Goal: Task Accomplishment & Management: Manage account settings

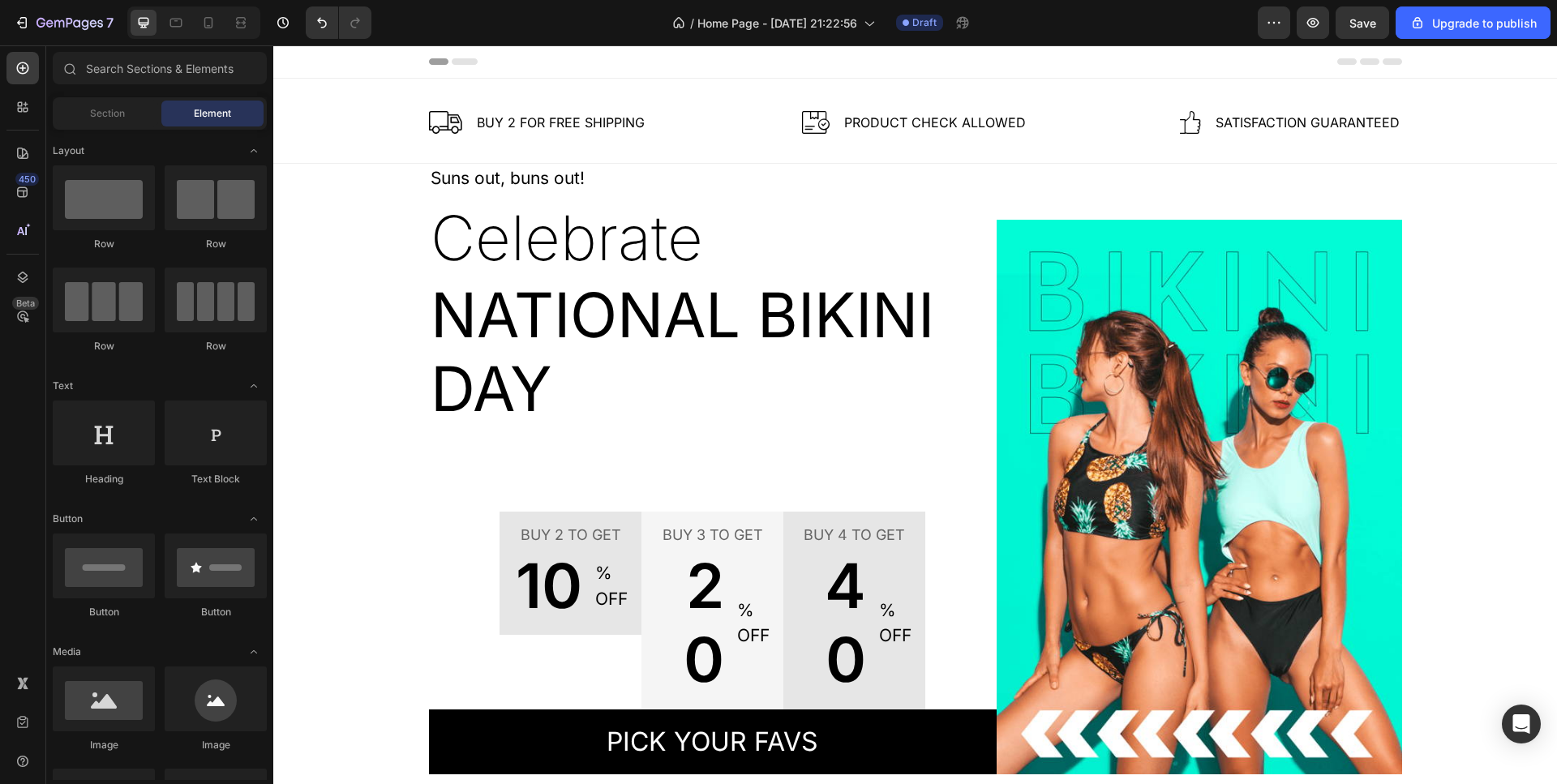
click at [453, 64] on div "Header" at bounding box center [915, 61] width 973 height 33
click at [308, 64] on span "Header" at bounding box center [322, 61] width 36 height 16
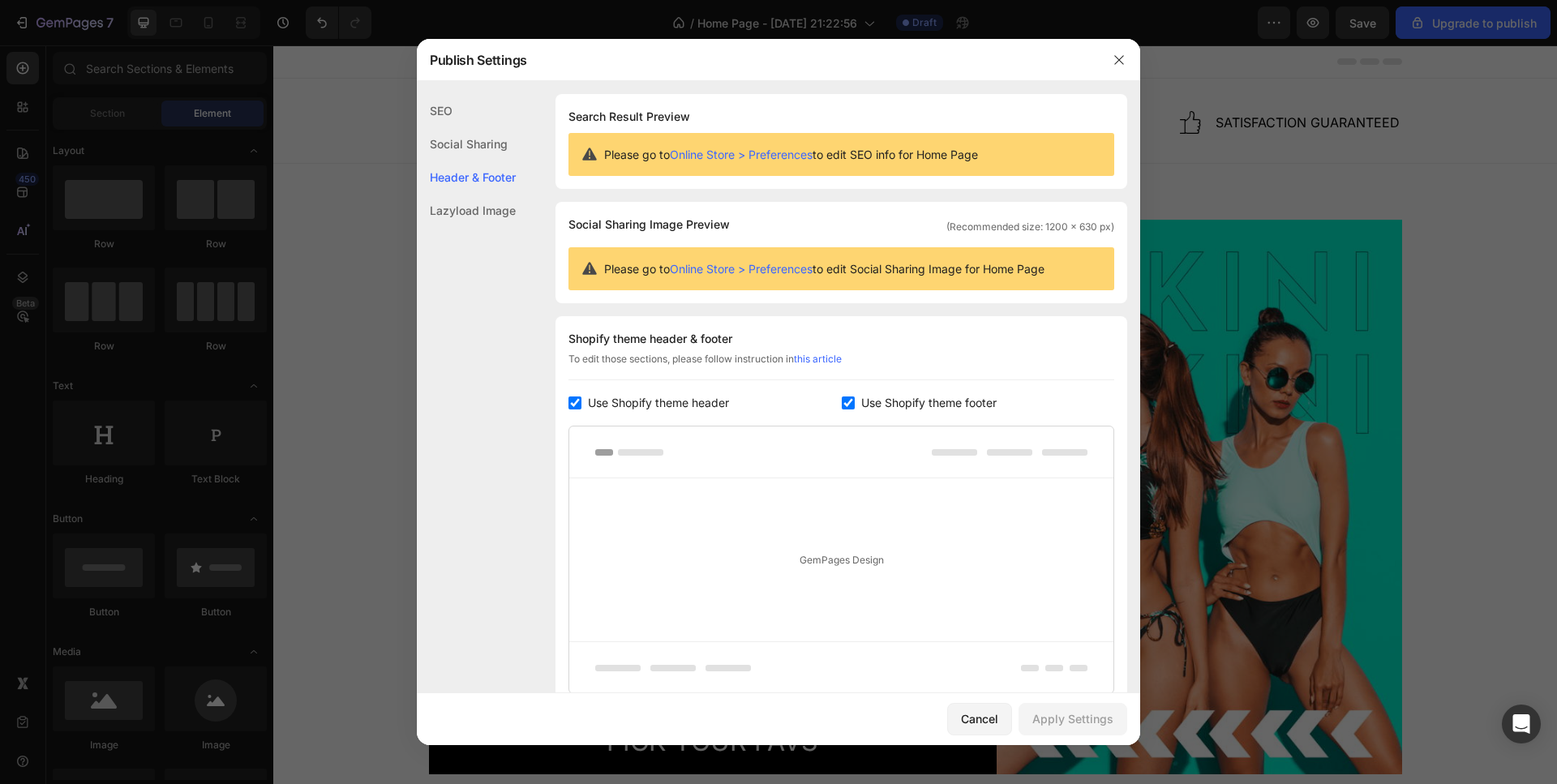
scroll to position [135, 0]
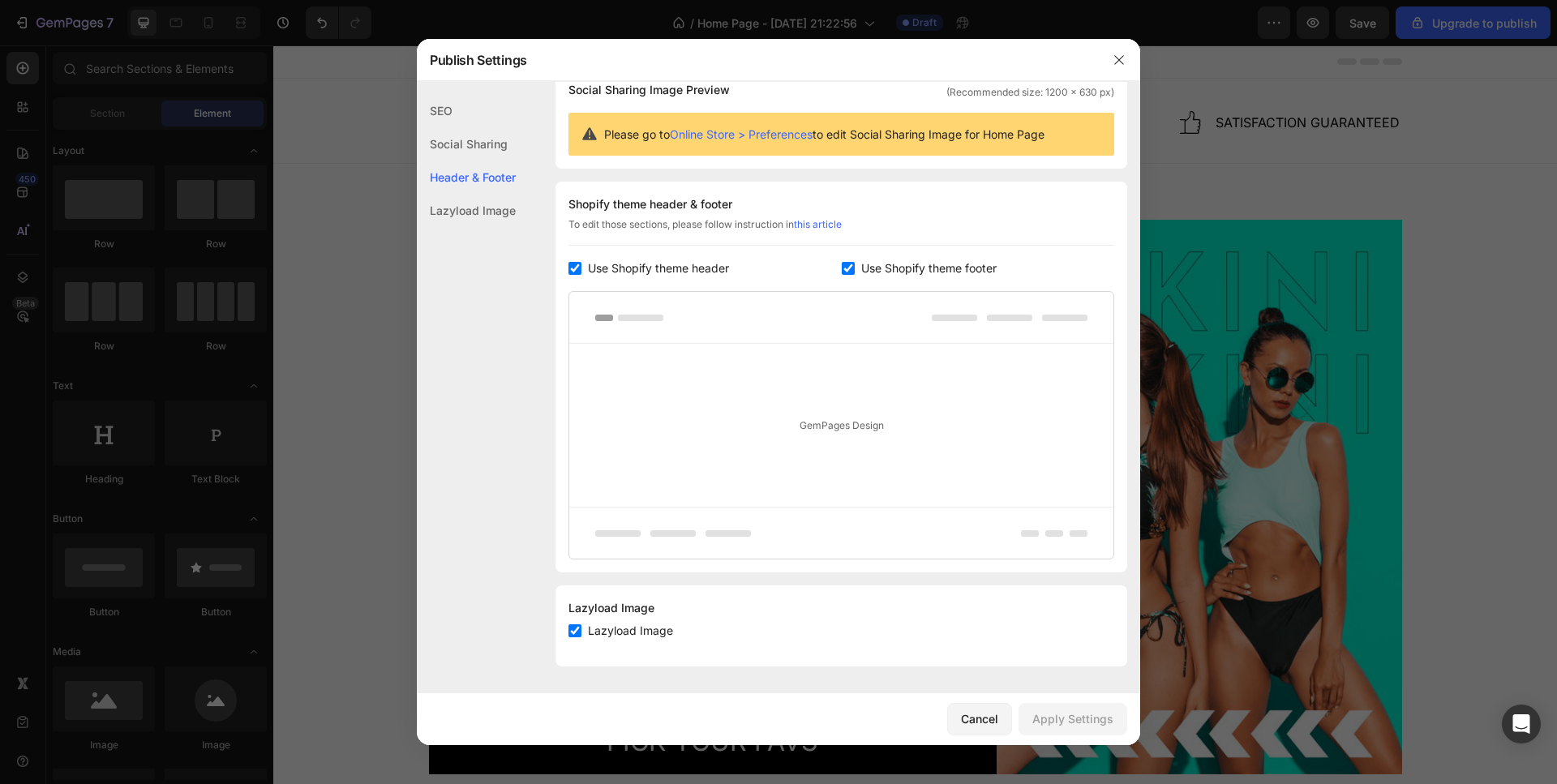
click at [779, 136] on link "Online Store > Preferences" at bounding box center [742, 134] width 143 height 14
click at [713, 270] on span "Use Shopify theme header" at bounding box center [659, 269] width 141 height 20
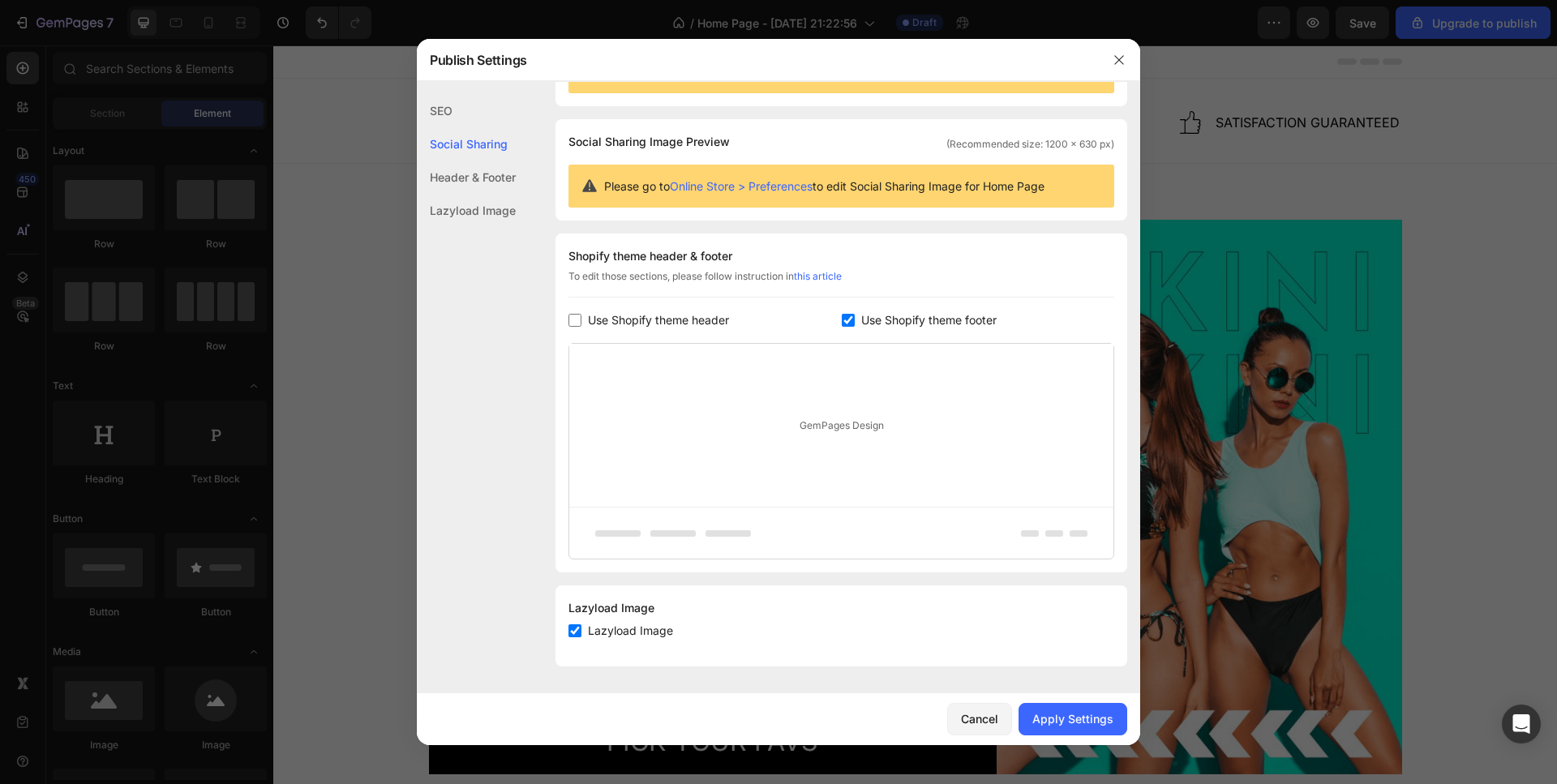
scroll to position [82, 0]
click at [671, 313] on span "Use Shopify theme header" at bounding box center [659, 320] width 141 height 20
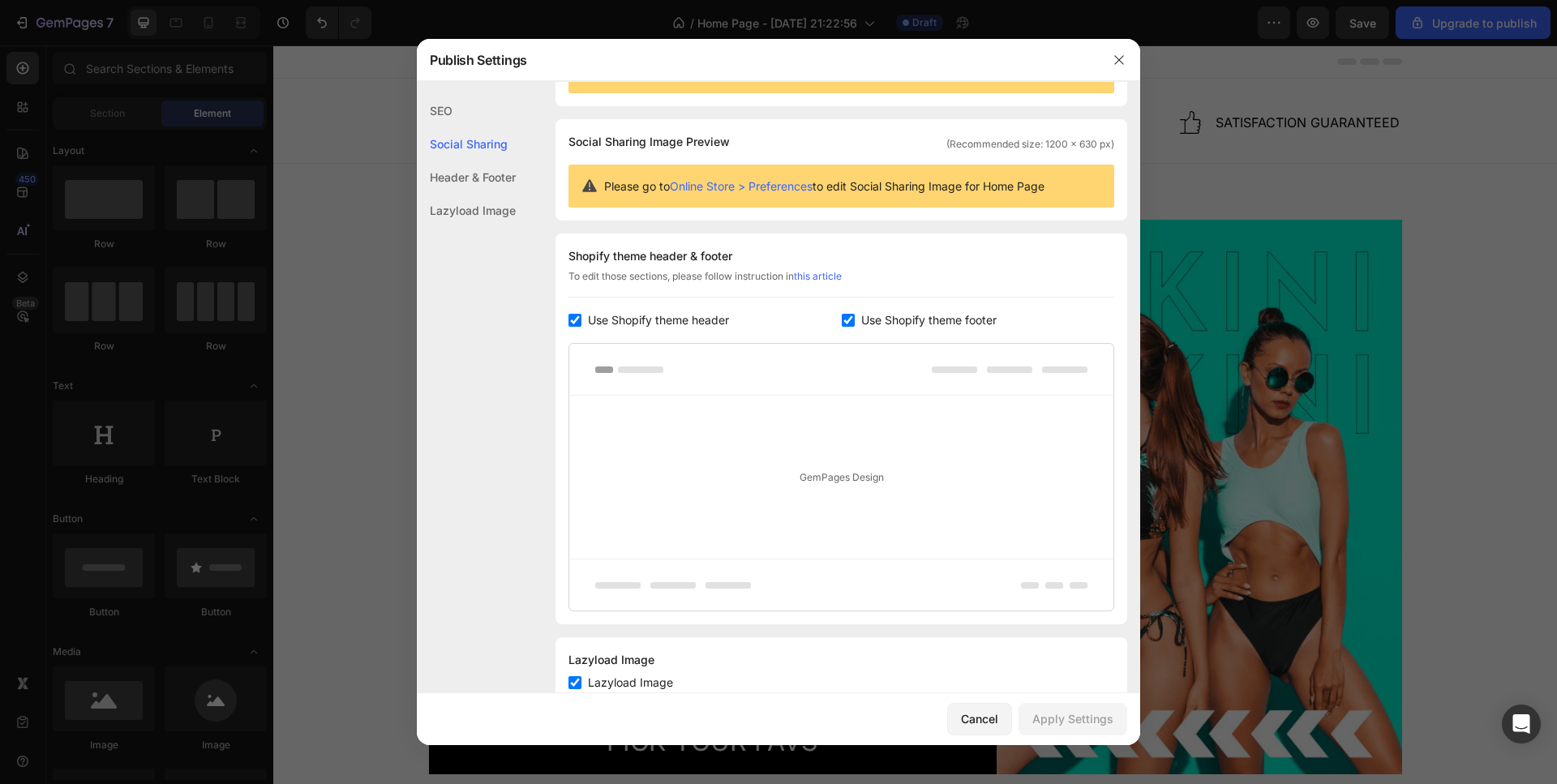
scroll to position [135, 0]
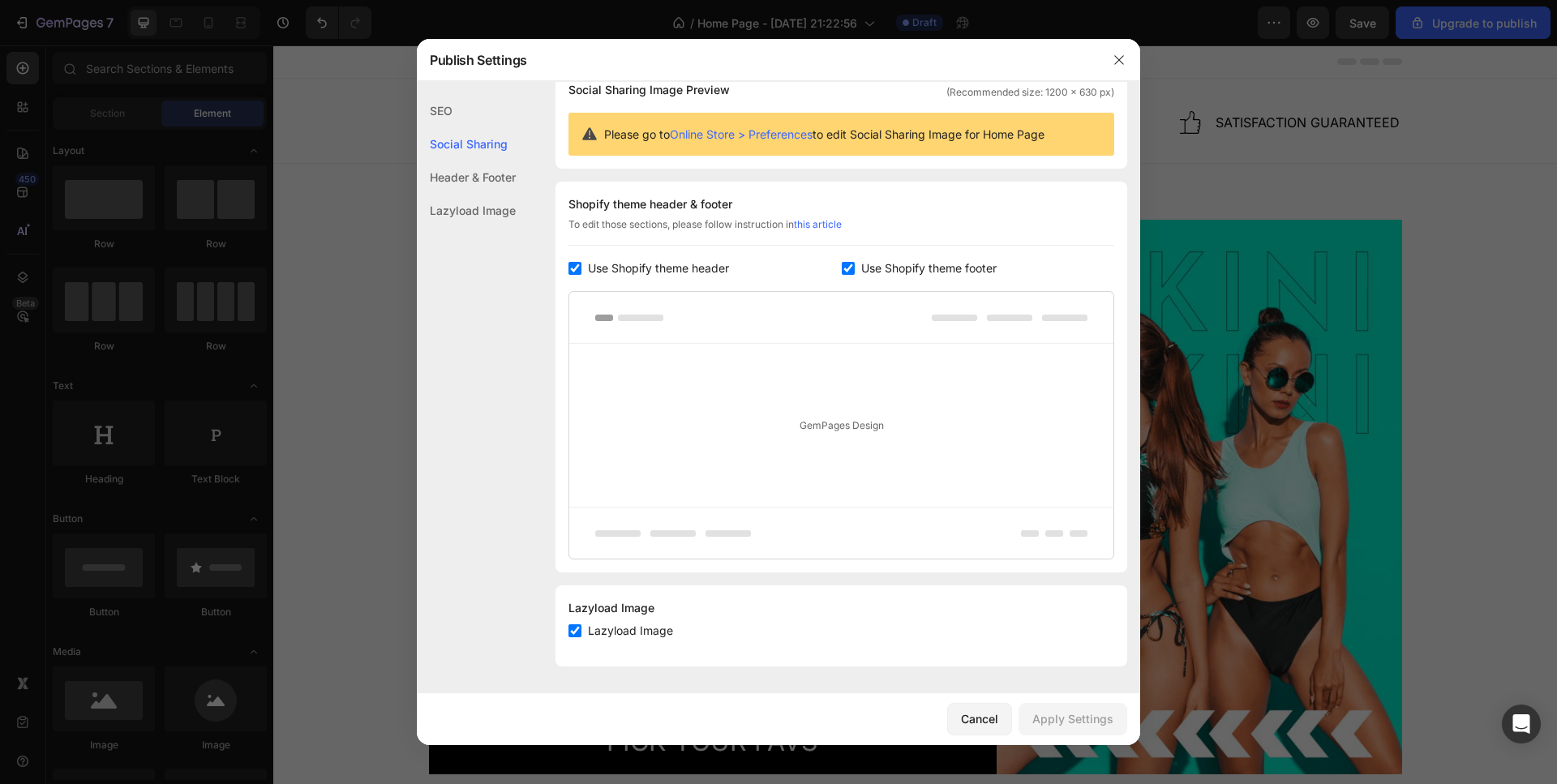
click at [665, 272] on span "Use Shopify theme header" at bounding box center [659, 269] width 141 height 20
checkbox input "false"
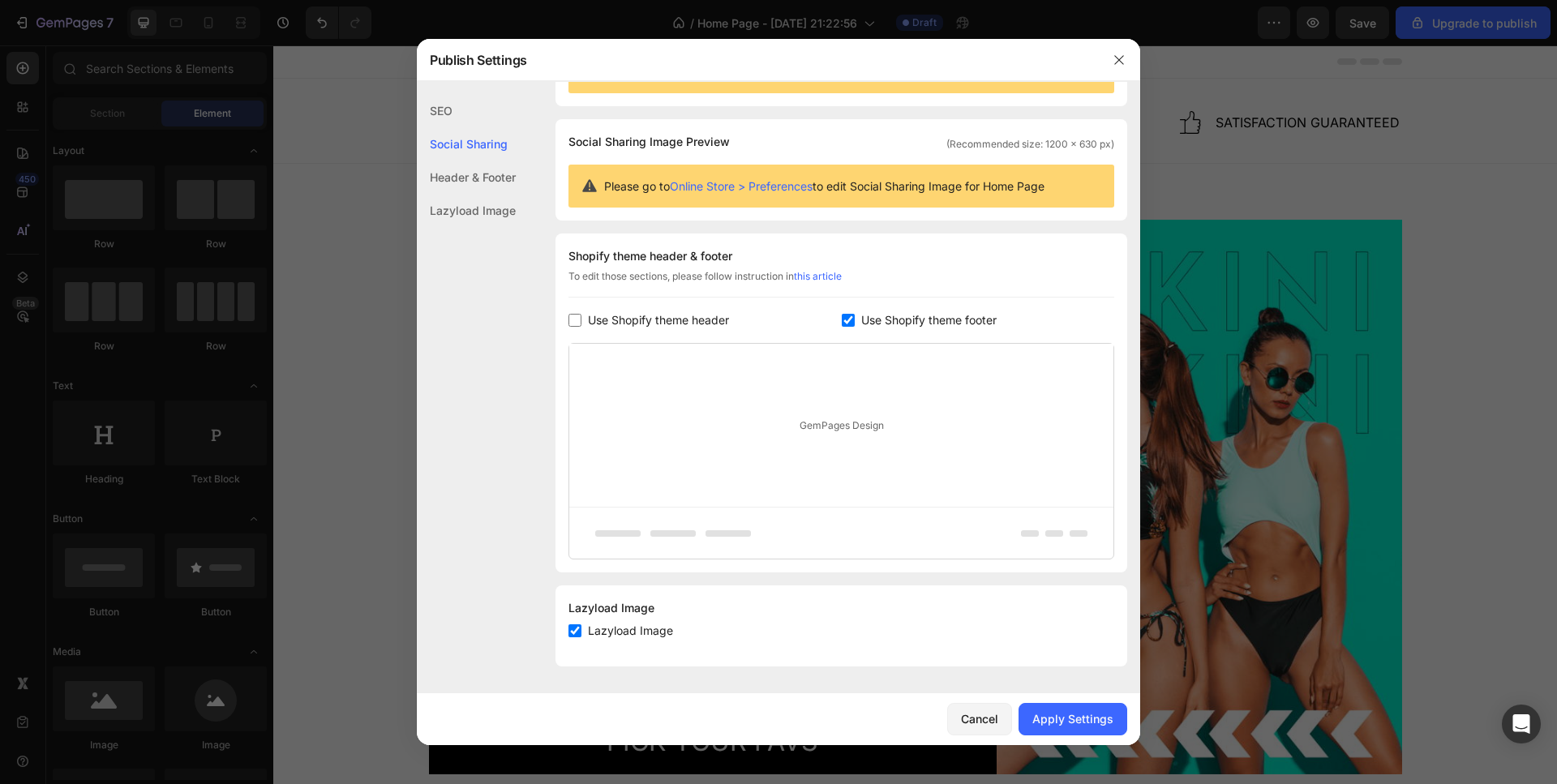
click at [882, 316] on span "Use Shopify theme footer" at bounding box center [929, 320] width 136 height 20
checkbox input "false"
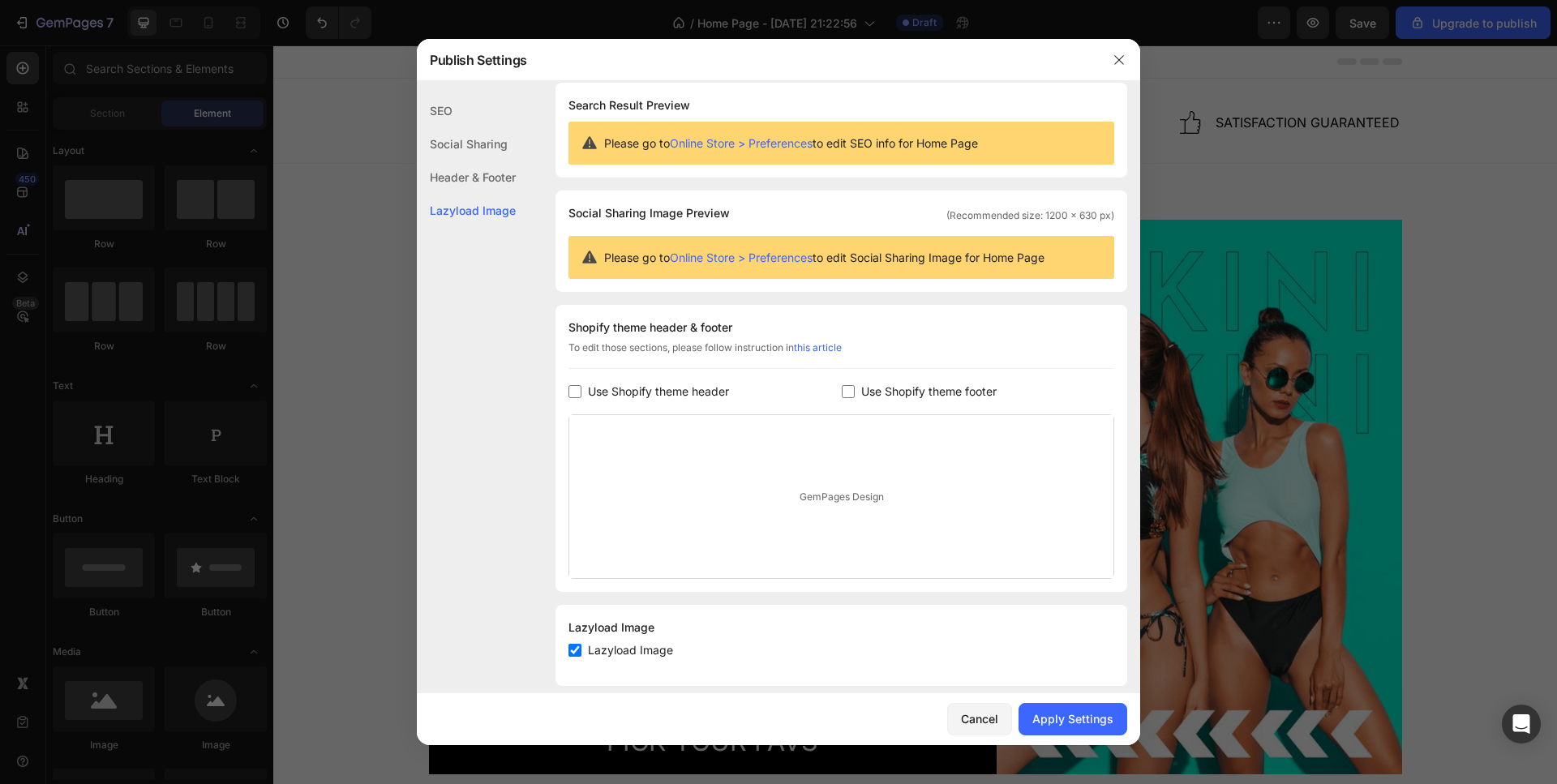
scroll to position [0, 0]
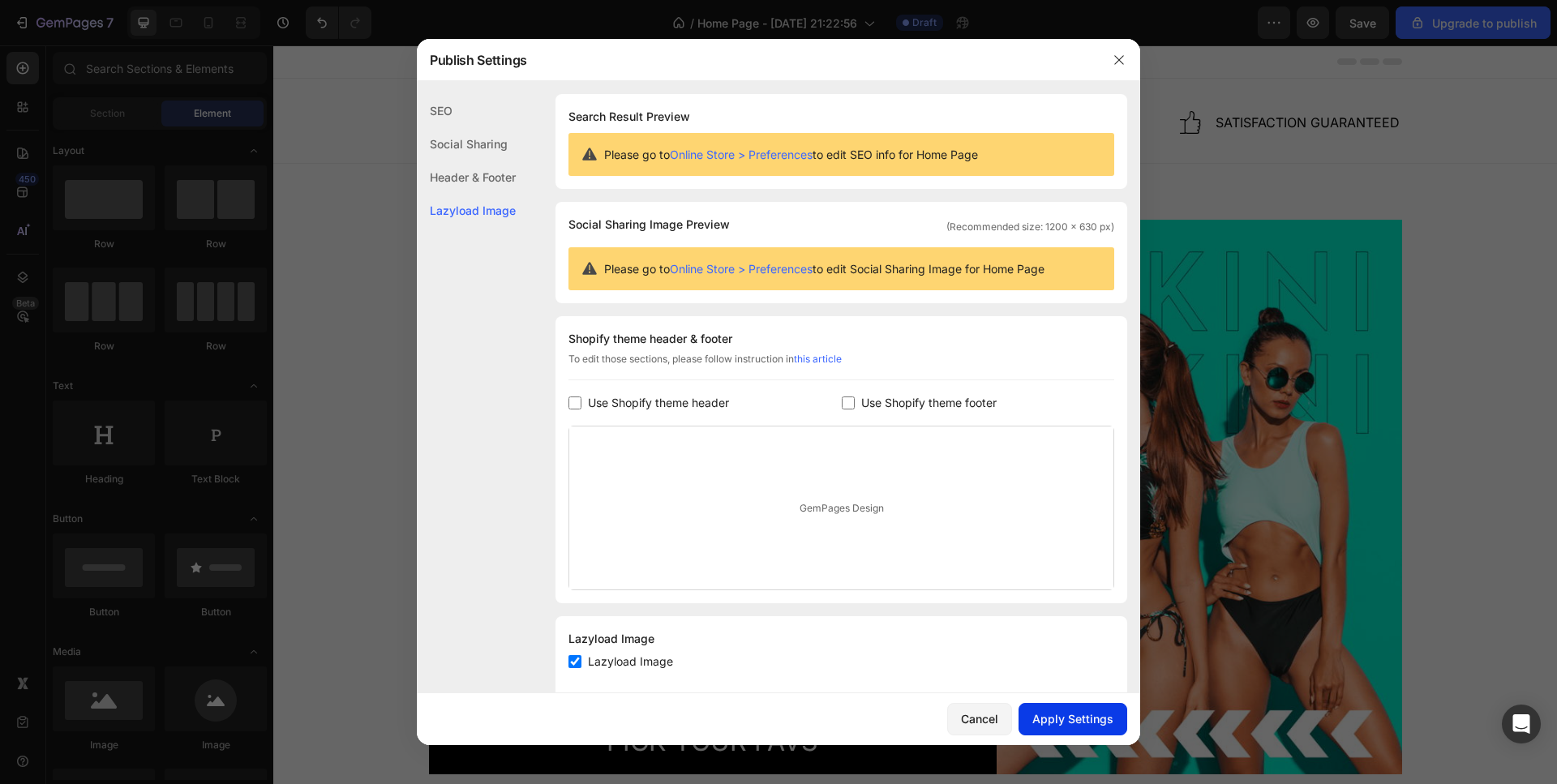
click at [1084, 721] on div "Apply Settings" at bounding box center [1073, 718] width 81 height 17
drag, startPoint x: 1121, startPoint y: 58, endPoint x: 832, endPoint y: 13, distance: 292.5
click at [1121, 58] on icon "button" at bounding box center [1119, 59] width 9 height 9
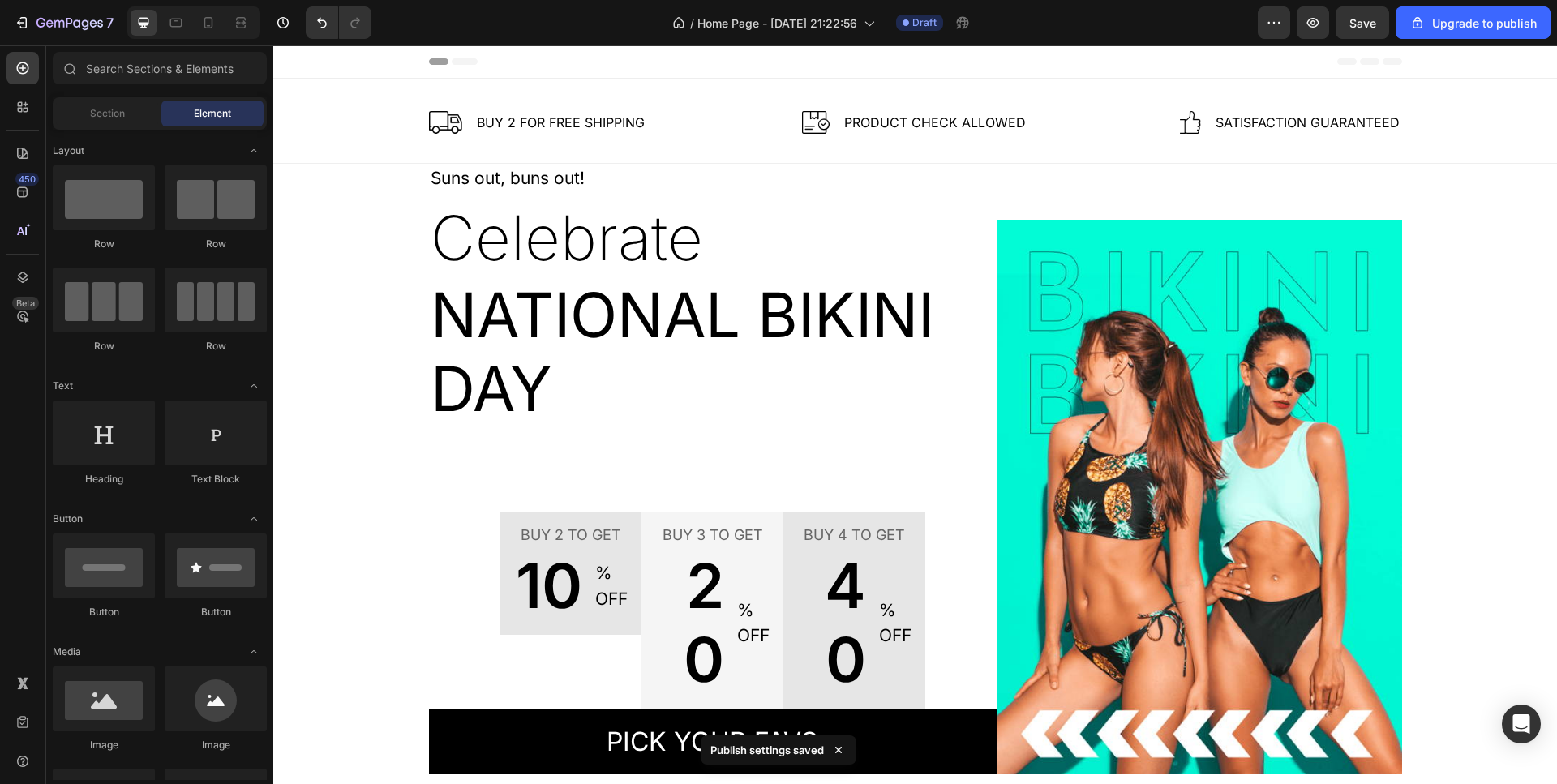
click at [320, 56] on span "Header" at bounding box center [322, 61] width 36 height 16
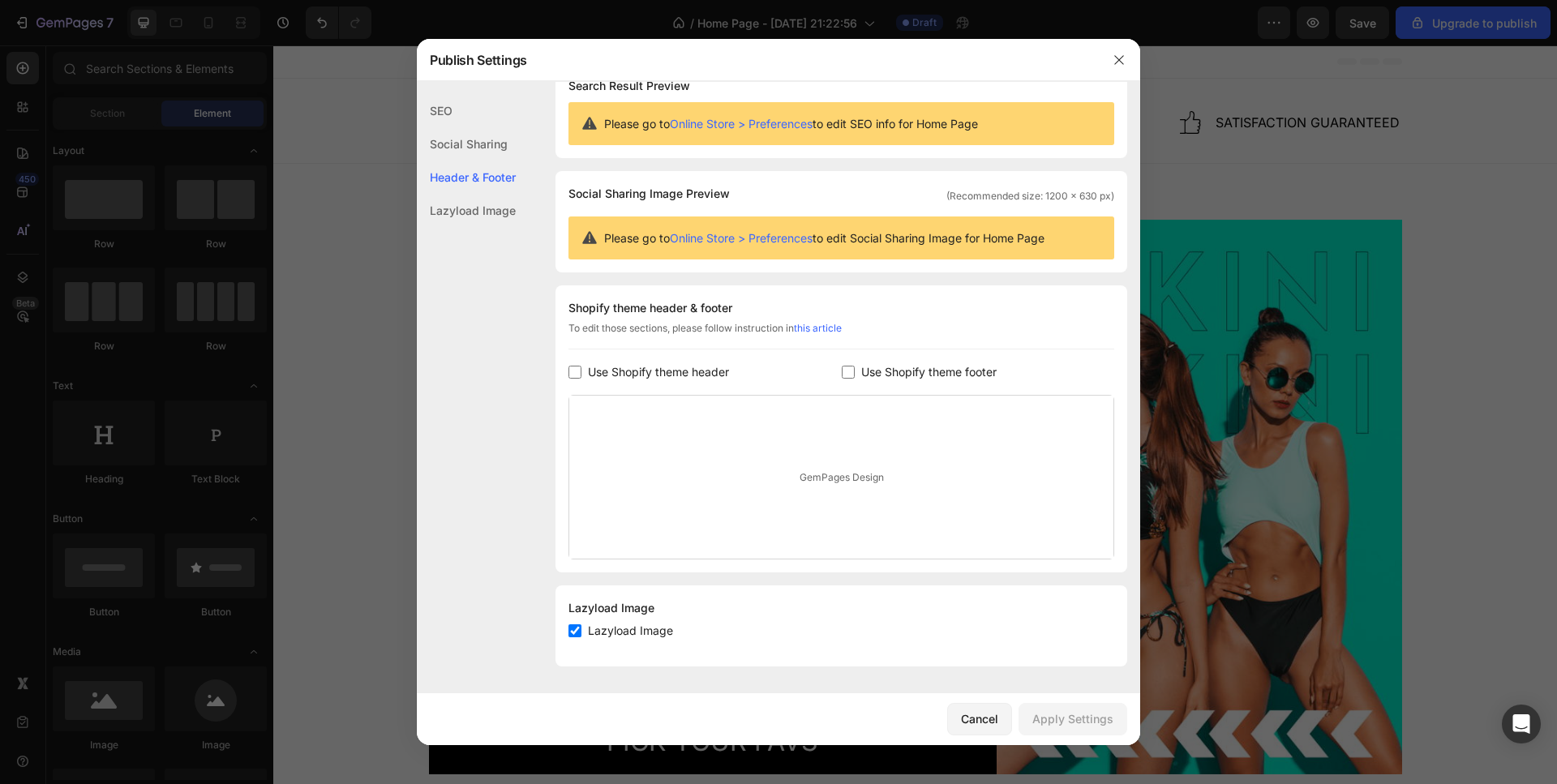
scroll to position [30, 0]
click at [848, 465] on div "GemPages Design" at bounding box center [841, 478] width 544 height 163
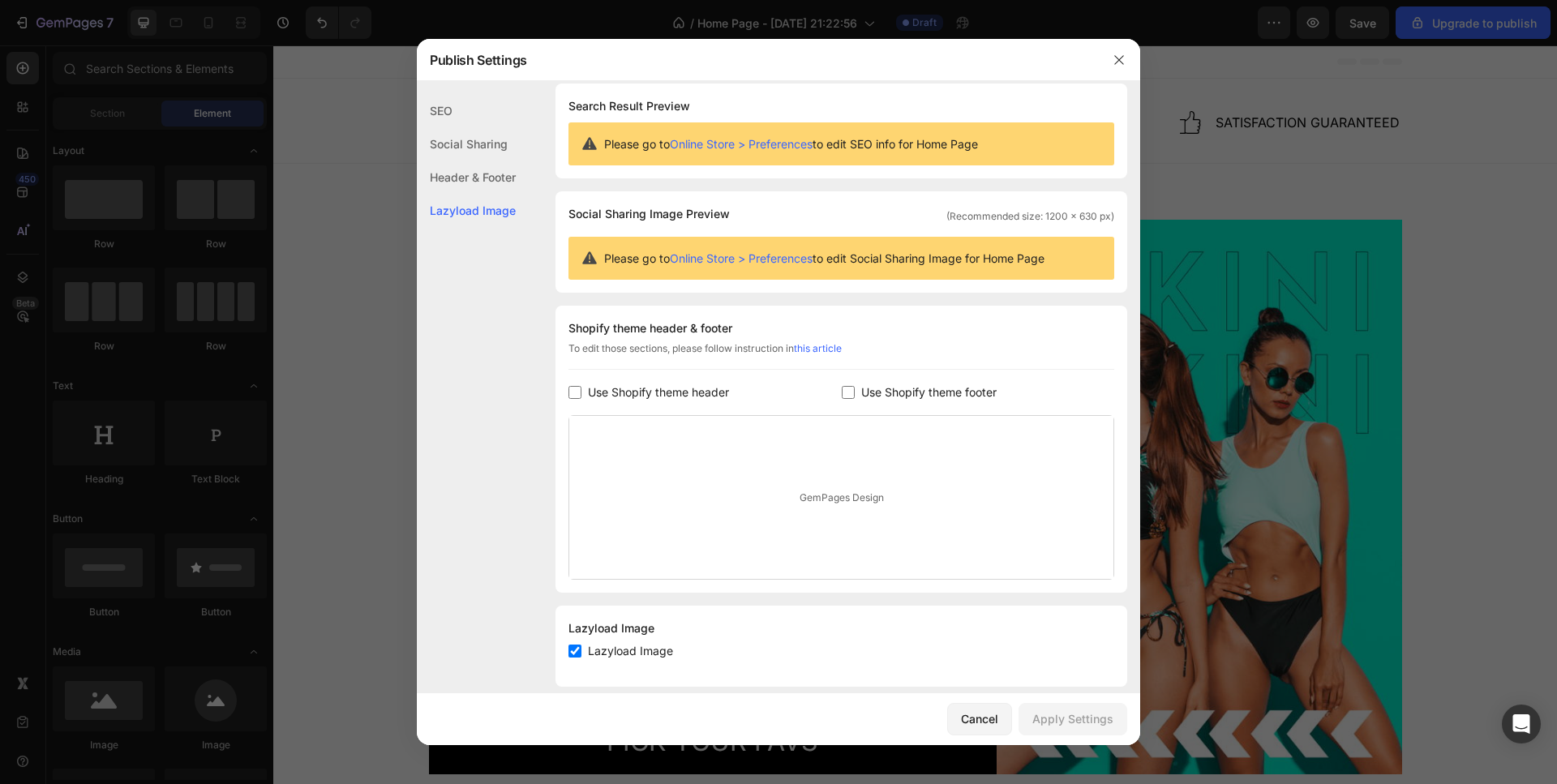
scroll to position [0, 0]
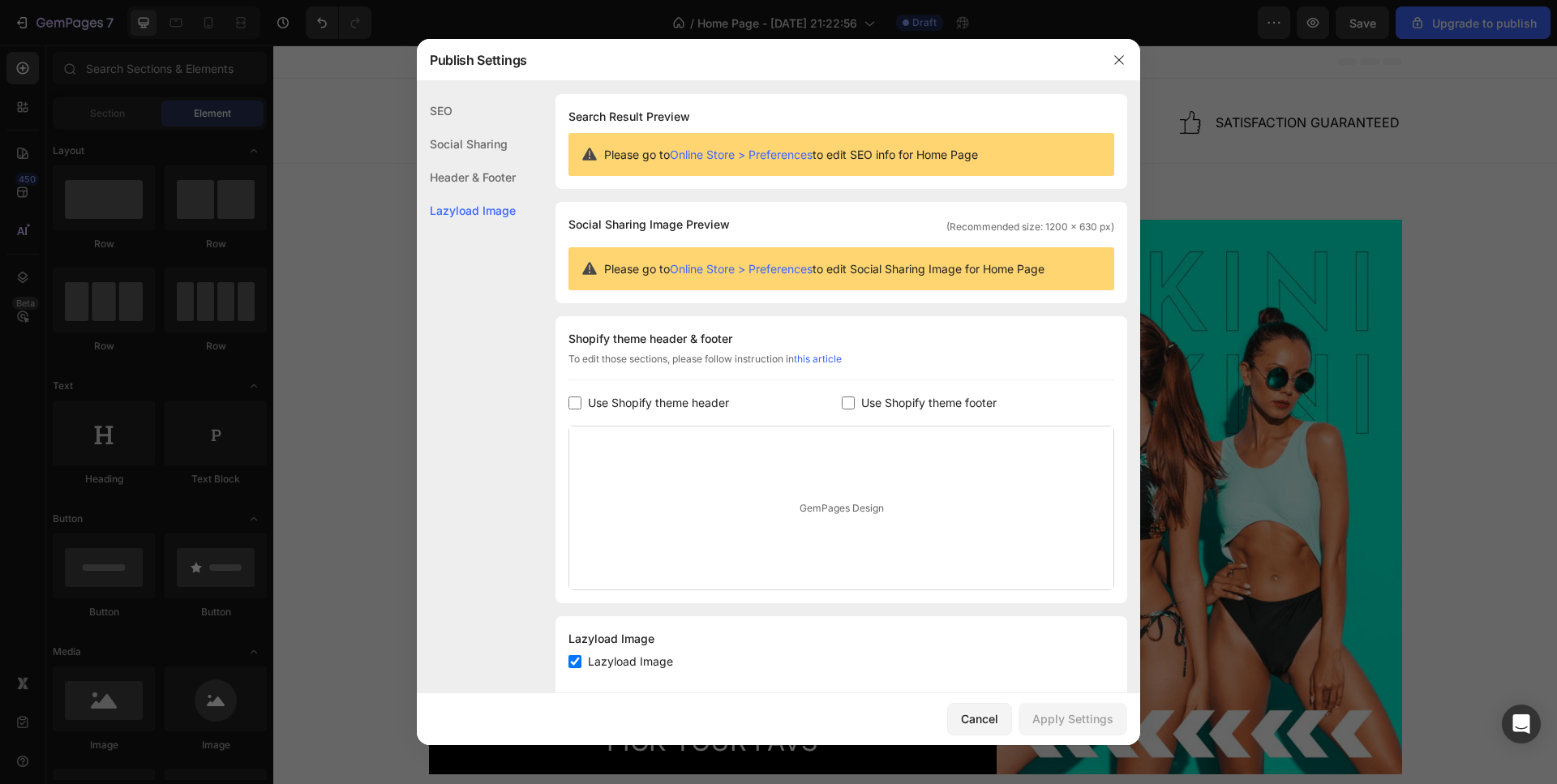
click at [442, 106] on div "SEO" at bounding box center [466, 111] width 99 height 34
click at [482, 207] on div "Lazyload Image" at bounding box center [466, 210] width 99 height 34
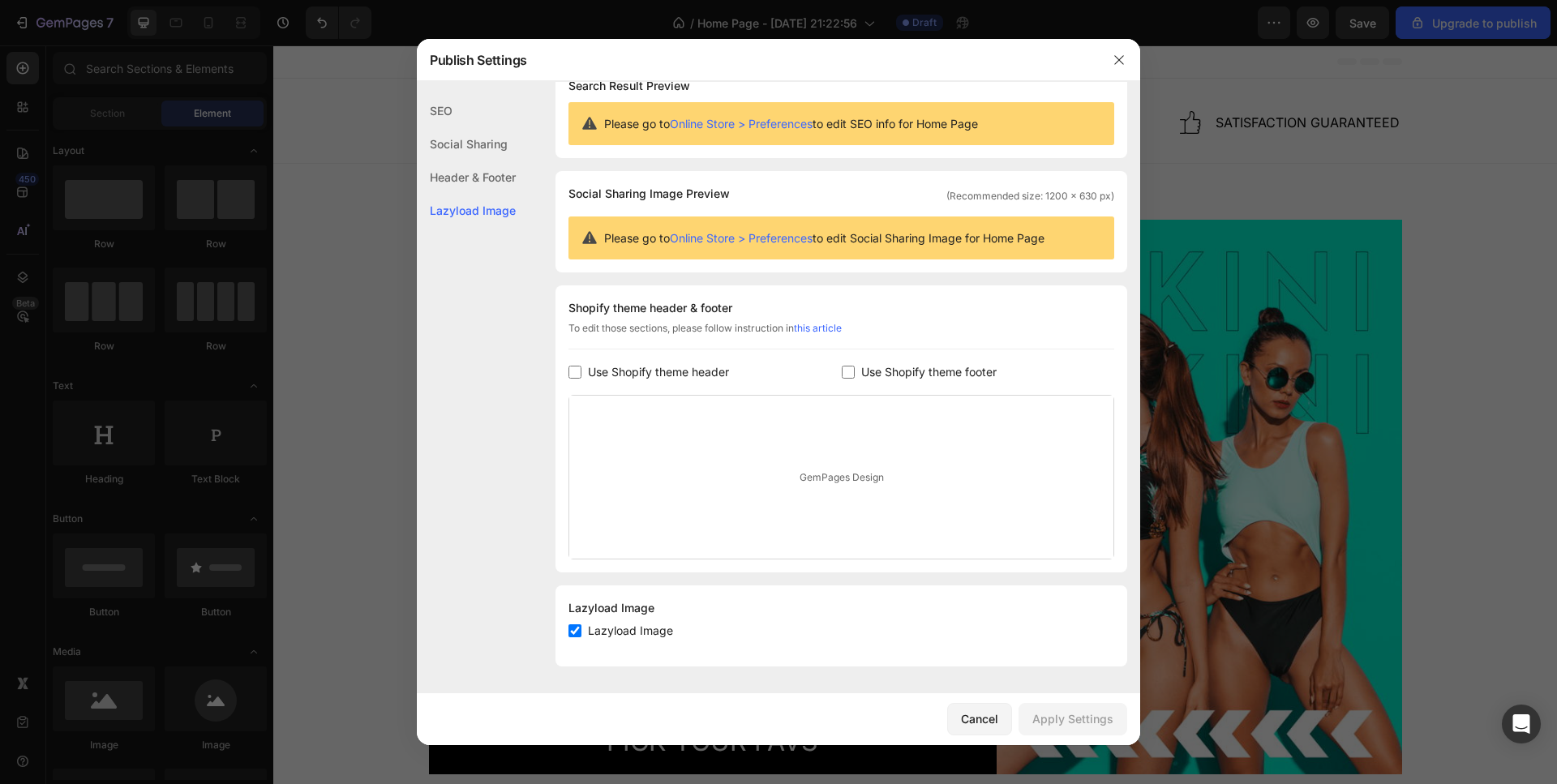
click at [487, 174] on div "Header & Footer" at bounding box center [466, 177] width 99 height 34
click at [989, 716] on div "Cancel" at bounding box center [980, 718] width 38 height 17
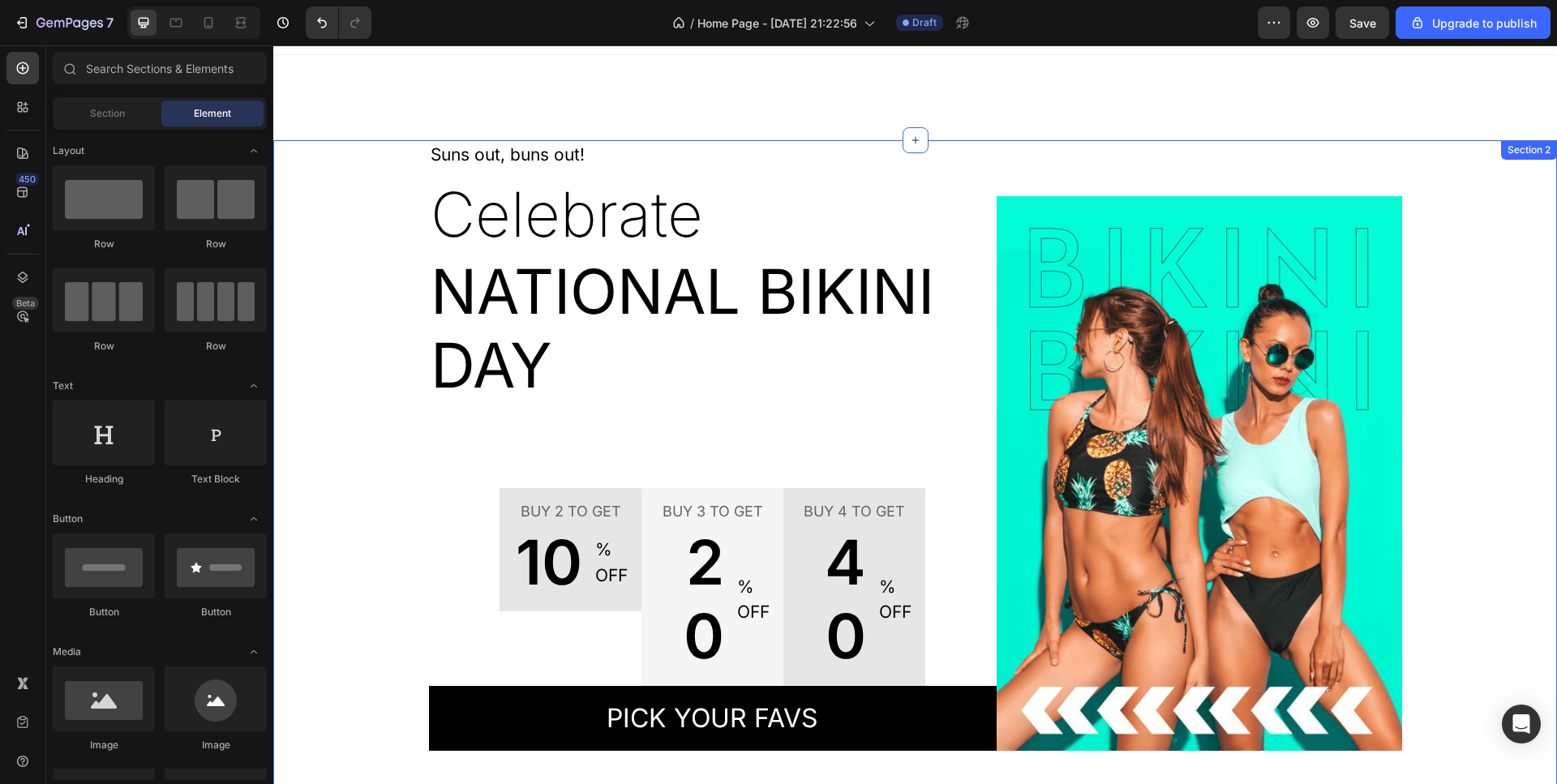
scroll to position [0, 0]
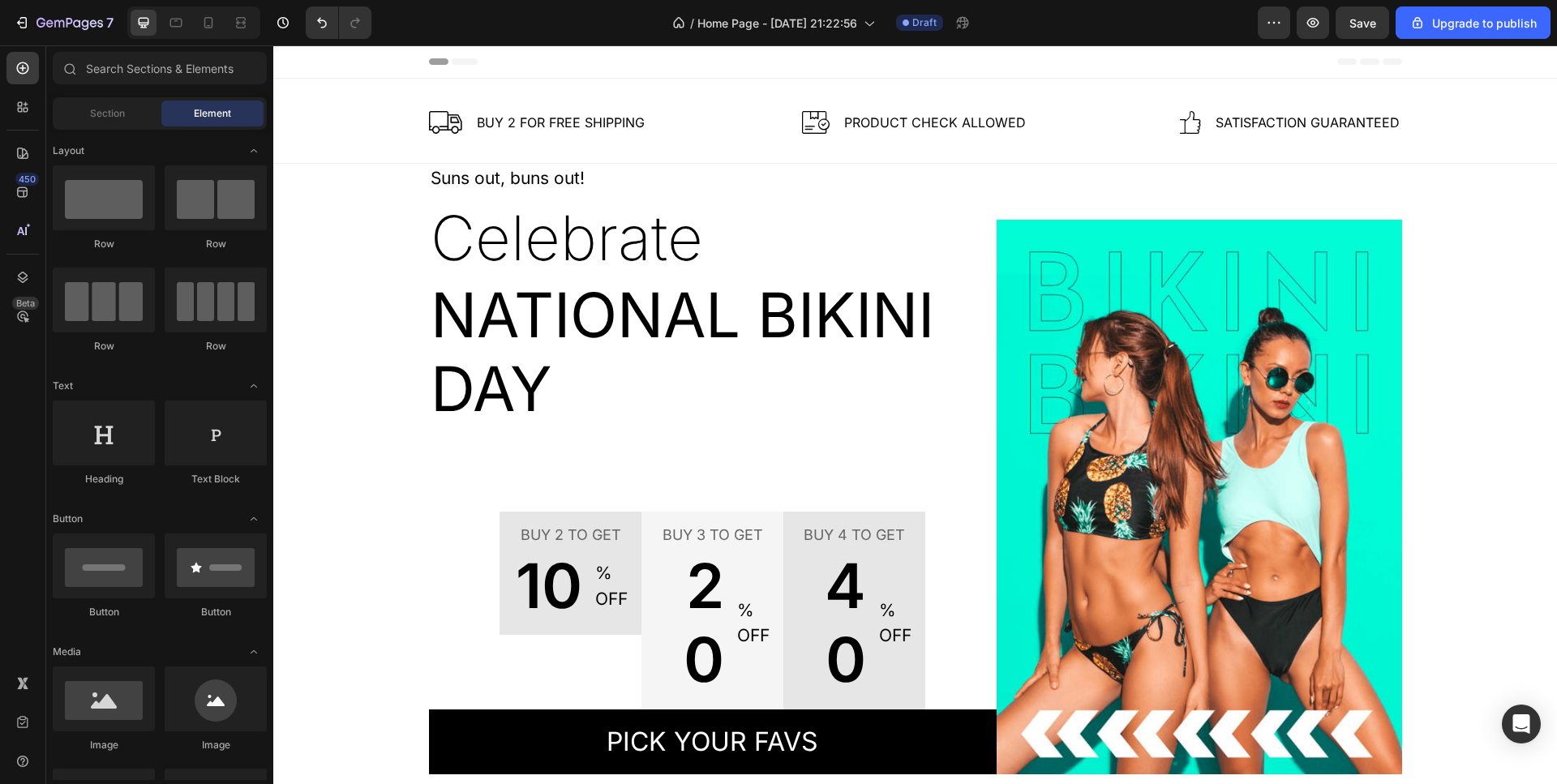
click at [585, 64] on div "Header" at bounding box center [915, 61] width 973 height 33
click at [1429, 25] on div "Upgrade to publish" at bounding box center [1473, 23] width 127 height 17
click at [1271, 24] on icon "button" at bounding box center [1274, 23] width 16 height 16
click at [82, 22] on icon "button" at bounding box center [85, 25] width 7 height 11
